Goal: Task Accomplishment & Management: Complete application form

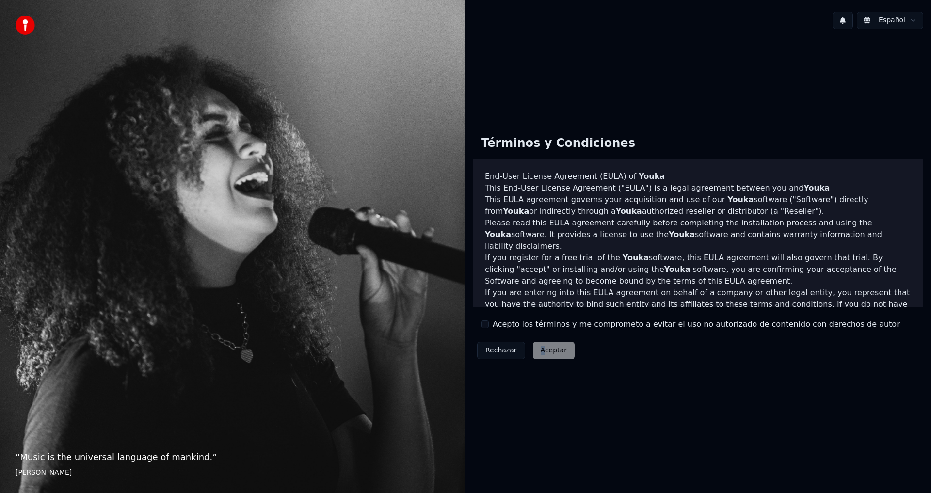
drag, startPoint x: 539, startPoint y: 353, endPoint x: 539, endPoint y: 331, distance: 21.8
click at [539, 332] on div "Términos y Condiciones End-User License Agreement ([PERSON_NAME]) of Youka This…" at bounding box center [698, 245] width 450 height 235
click at [536, 323] on label "Acepto los términos y me comprometo a evitar el uso no autorizado de contenido …" at bounding box center [695, 324] width 407 height 12
click at [489, 323] on button "Acepto los términos y me comprometo a evitar el uso no autorizado de contenido …" at bounding box center [485, 324] width 8 height 8
click at [607, 323] on label "Acepto los términos y me comprometo a evitar el uso no autorizado de contenido …" at bounding box center [695, 324] width 407 height 12
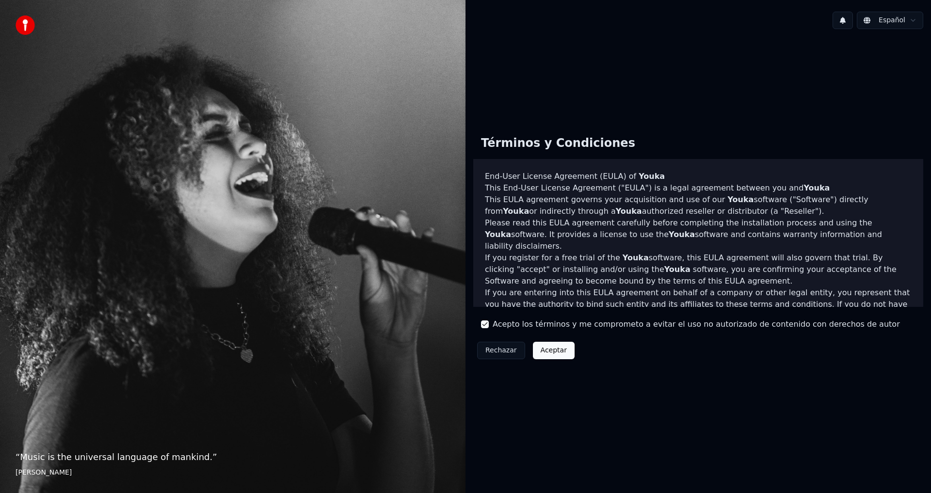
click at [489, 323] on button "Acepto los términos y me comprometo a evitar el uso no autorizado de contenido …" at bounding box center [485, 324] width 8 height 8
click at [546, 328] on label "Acepto los términos y me comprometo a evitar el uso no autorizado de contenido …" at bounding box center [695, 324] width 407 height 12
click at [489, 328] on button "Acepto los términos y me comprometo a evitar el uso no autorizado de contenido …" at bounding box center [485, 324] width 8 height 8
click at [543, 346] on button "Aceptar" at bounding box center [554, 350] width 42 height 17
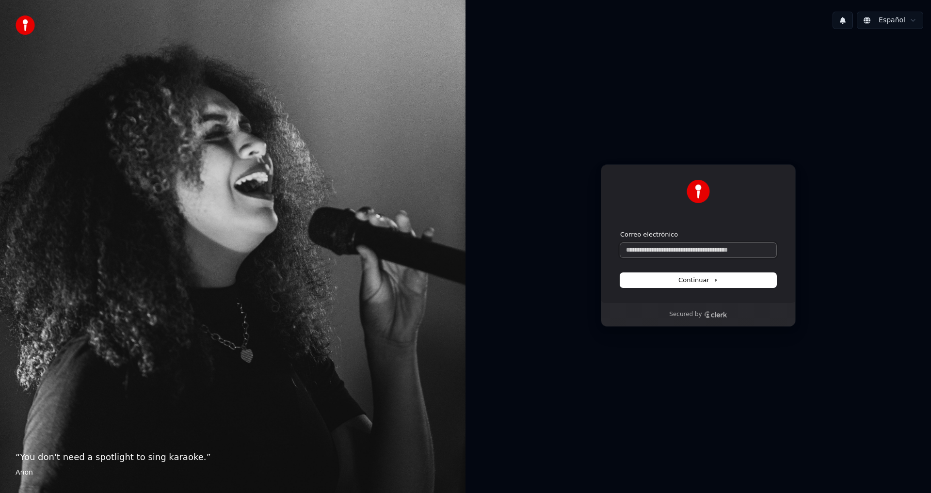
click at [723, 254] on input "Correo electrónico" at bounding box center [698, 250] width 156 height 15
click at [730, 250] on input "Correo electrónico" at bounding box center [698, 250] width 156 height 15
click at [26, 29] on img at bounding box center [25, 25] width 19 height 19
click at [368, 199] on div "“ You don't need a spotlight to sing karaoke. ” [PERSON_NAME]" at bounding box center [232, 246] width 465 height 493
click at [301, 255] on div "“ You don't need a spotlight to sing karaoke. ” [PERSON_NAME]" at bounding box center [232, 246] width 465 height 493
